Goal: Task Accomplishment & Management: Use online tool/utility

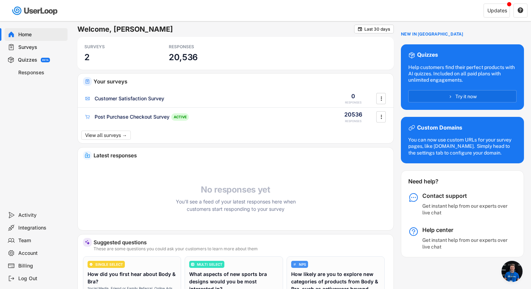
scroll to position [69, 0]
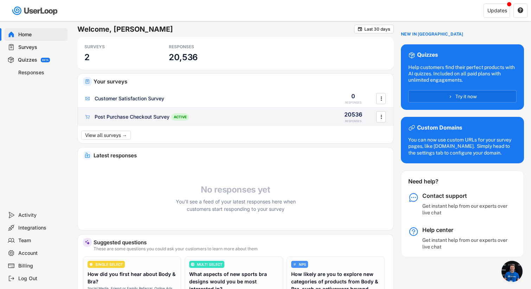
click at [153, 123] on div "Post Purchase Checkout Survey ACTIVE 20536 RESPONSES " at bounding box center [236, 117] width 316 height 18
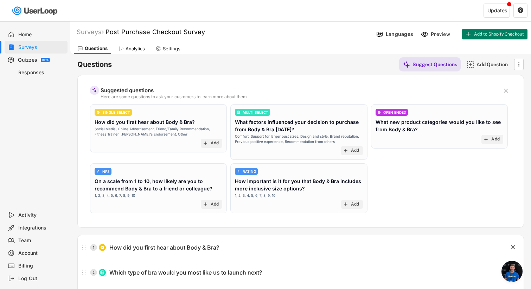
click at [138, 57] on div "Questions Suggest Questions Add Question " at bounding box center [300, 64] width 447 height 14
click at [136, 49] on div "Analytics" at bounding box center [135, 49] width 19 height 6
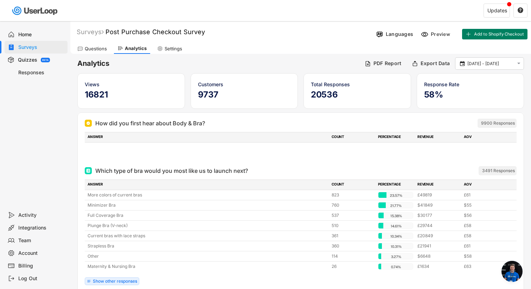
click at [94, 51] on div "Questions" at bounding box center [96, 49] width 22 height 6
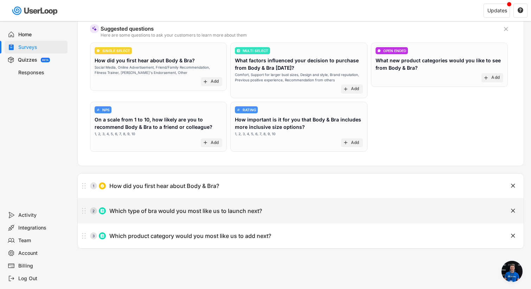
scroll to position [91, 0]
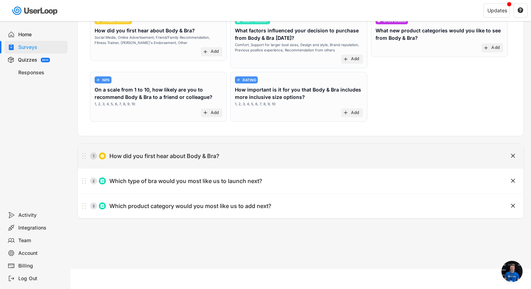
click at [162, 158] on div "How did you first hear about Body & Bra?" at bounding box center [164, 155] width 110 height 7
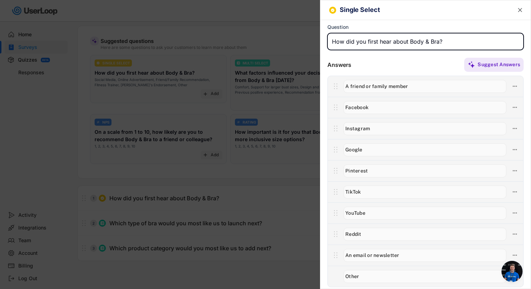
scroll to position [0, 0]
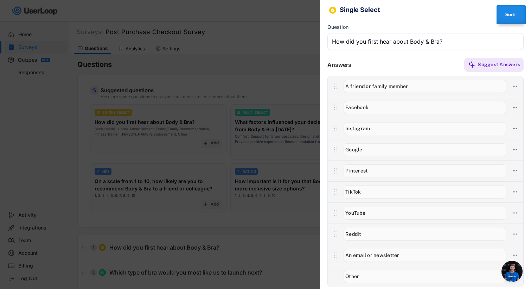
type input "Facebook"
type input "Instagram"
type input "Google"
type input "Pinterest"
type input "A friend or family member"
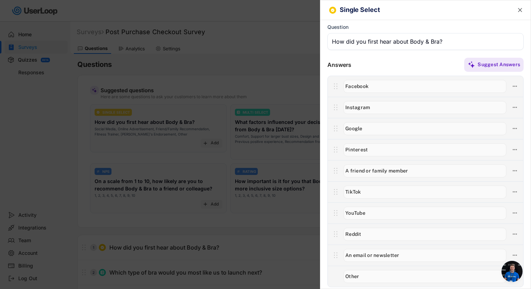
click at [337, 142] on div at bounding box center [426, 181] width 196 height 211
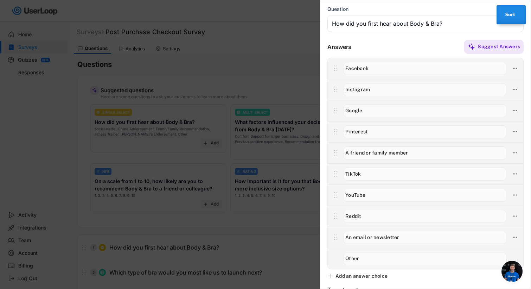
scroll to position [23, 0]
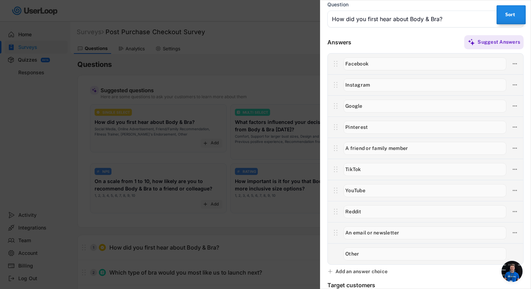
type input "A friend or family member"
type input "Pinterest"
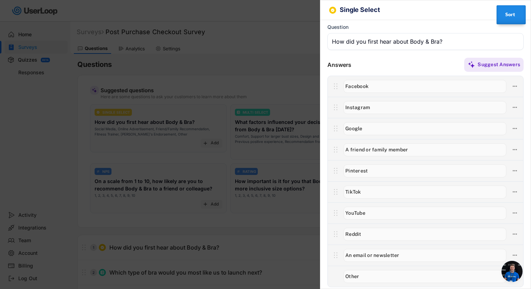
click at [407, 59] on div "Suggest Answers" at bounding box center [437, 65] width 172 height 14
click at [503, 18] on div "Sort" at bounding box center [511, 14] width 18 height 13
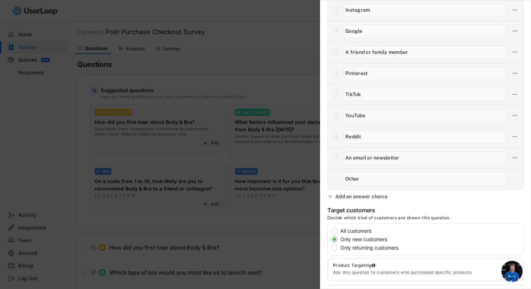
click at [283, 39] on div at bounding box center [265, 144] width 531 height 289
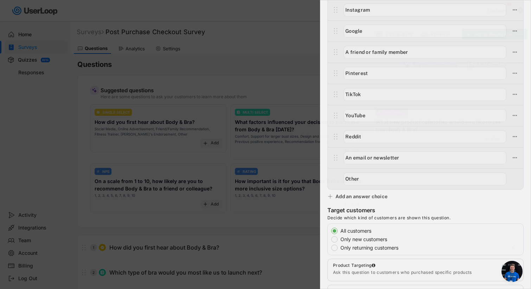
scroll to position [0, 0]
